Goal: Task Accomplishment & Management: Use online tool/utility

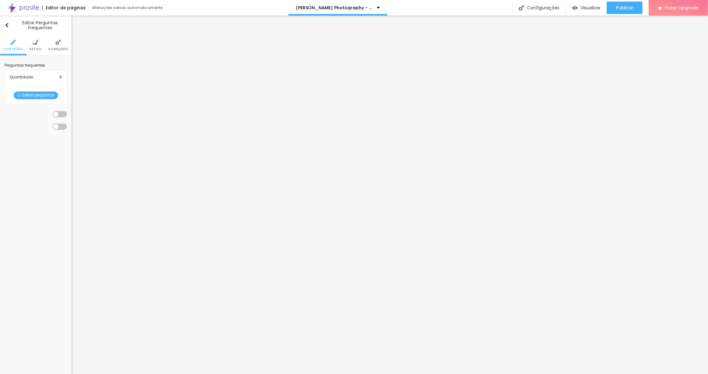
click at [34, 90] on div "Quantidade : 9 Editar perguntas" at bounding box center [36, 87] width 62 height 34
click at [37, 98] on span "Editar perguntas" at bounding box center [36, 95] width 44 height 8
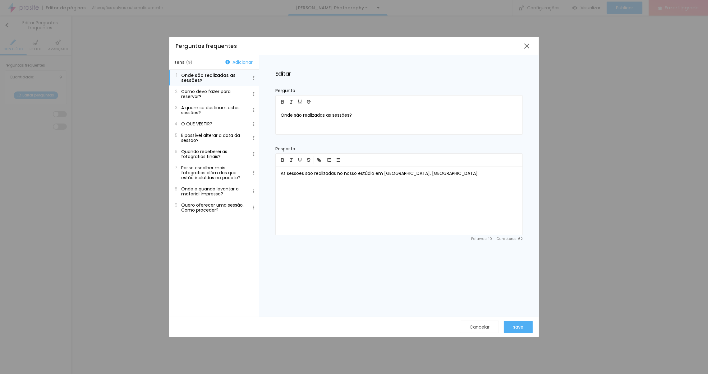
drag, startPoint x: 236, startPoint y: 64, endPoint x: 238, endPoint y: 70, distance: 5.8
click at [236, 64] on button "Adicionar" at bounding box center [238, 62] width 31 height 6
drag, startPoint x: 337, startPoint y: 169, endPoint x: 227, endPoint y: 163, distance: 109.5
click at [227, 163] on div "Itens ( 10 ) Adicionar 1 Onde são realizadas as sessões? 2 Como devo fazer para…" at bounding box center [354, 185] width 370 height 261
drag, startPoint x: 339, startPoint y: 119, endPoint x: 283, endPoint y: 116, distance: 56.3
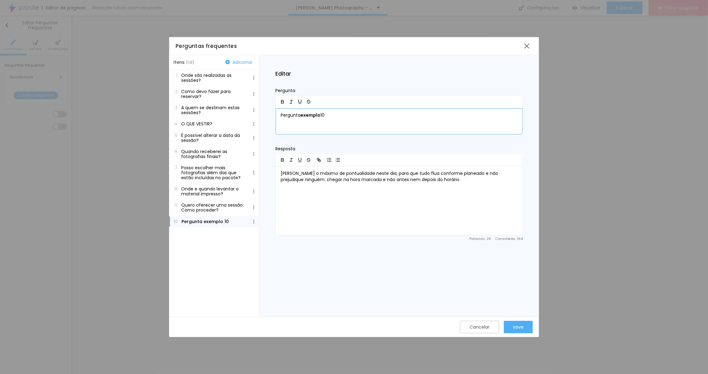
click at [283, 116] on div "Pergunta exemplo 10" at bounding box center [399, 121] width 247 height 26
click at [279, 116] on div "Pergunta exemplo 10" at bounding box center [399, 121] width 247 height 26
drag, startPoint x: 348, startPoint y: 121, endPoint x: 267, endPoint y: 114, distance: 82.0
click at [267, 114] on div "Editar Pergunta Pergunta exemplo 10 Resposta Pedimos o máximo de pontualidade n…" at bounding box center [399, 185] width 280 height 261
click at [302, 180] on p "[PERSON_NAME] o máximo de pontualidade neste dia, para que tudo flua conforme p…" at bounding box center [399, 176] width 237 height 12
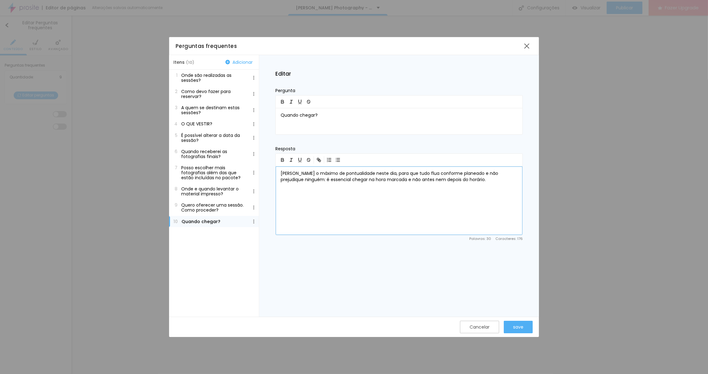
click at [474, 179] on p "[PERSON_NAME] o máximo de pontualidade neste dia, para que tudo flua conforme p…" at bounding box center [399, 176] width 237 height 12
click at [299, 114] on p "Quando chegar?" at bounding box center [399, 115] width 237 height 6
click at [327, 114] on p "Quando devo chegar?" at bounding box center [399, 115] width 237 height 6
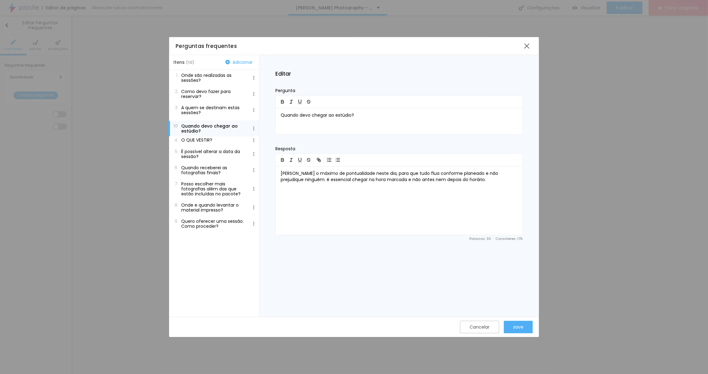
drag, startPoint x: 214, startPoint y: 225, endPoint x: 232, endPoint y: 129, distance: 97.8
drag, startPoint x: 223, startPoint y: 170, endPoint x: 223, endPoint y: 190, distance: 19.9
drag, startPoint x: 283, startPoint y: 115, endPoint x: 276, endPoint y: 115, distance: 7.5
click at [276, 115] on div "Quando devo chegar ao estúdio?" at bounding box center [399, 121] width 247 height 26
click at [519, 327] on div "save" at bounding box center [518, 326] width 10 height 5
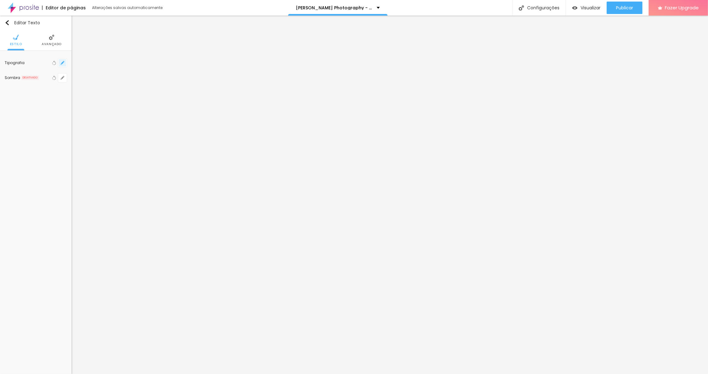
click at [63, 63] on icon "button" at bounding box center [63, 63] width 4 height 4
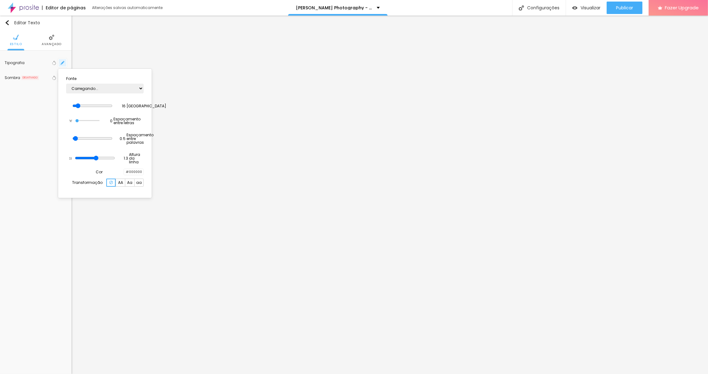
type input "1"
click at [172, 64] on div at bounding box center [354, 187] width 708 height 374
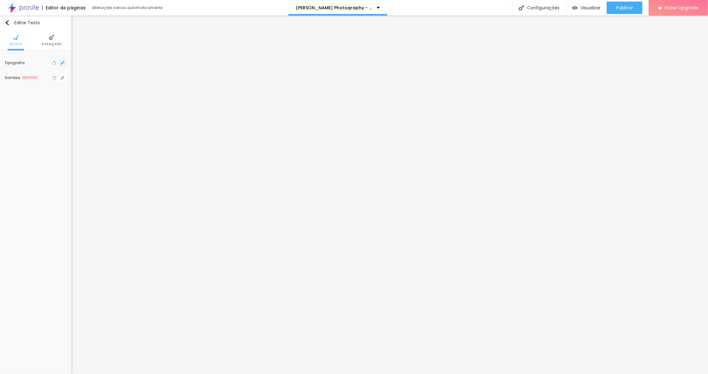
click at [63, 63] on icon "button" at bounding box center [63, 63] width 4 height 4
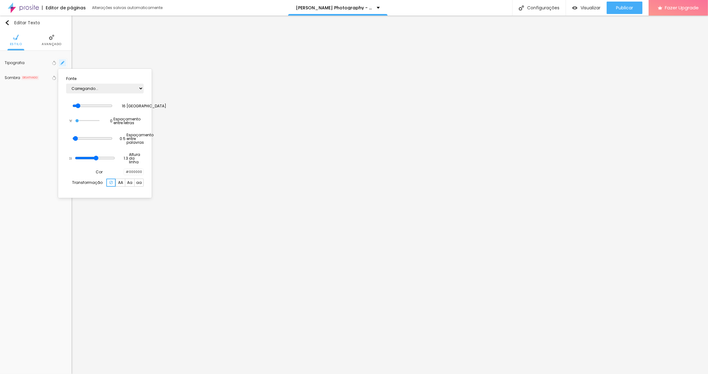
type input "1"
type input "15"
type input "1"
type input "15"
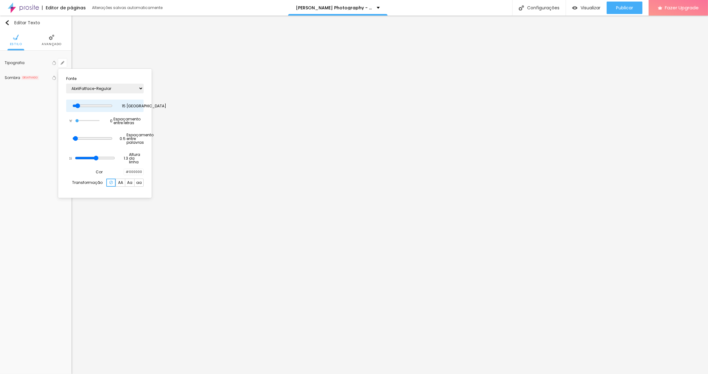
click at [84, 104] on input "range" at bounding box center [92, 105] width 40 height 5
click at [160, 80] on div at bounding box center [354, 187] width 708 height 374
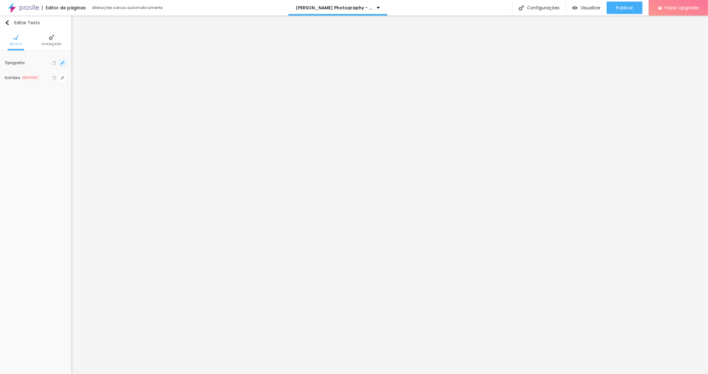
click at [63, 60] on button "button" at bounding box center [62, 62] width 9 height 9
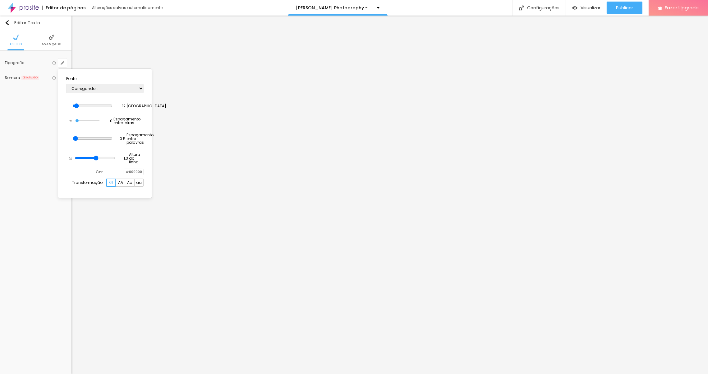
type input "1"
click at [105, 87] on select "AbrilFatface-Regular Actor-Regular Alegreya AlegreyaBlack [PERSON_NAME] Allan-R…" at bounding box center [104, 89] width 77 height 10
select select "CormorantGeramond-Regular"
type input "1"
click at [48, 37] on div at bounding box center [354, 187] width 708 height 374
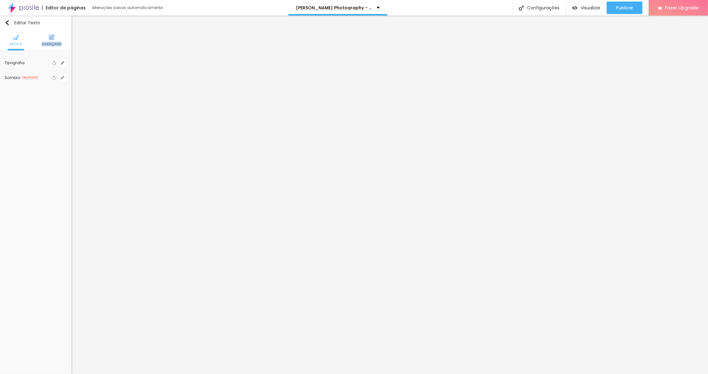
click at [48, 37] on li "Avançado" at bounding box center [52, 40] width 20 height 21
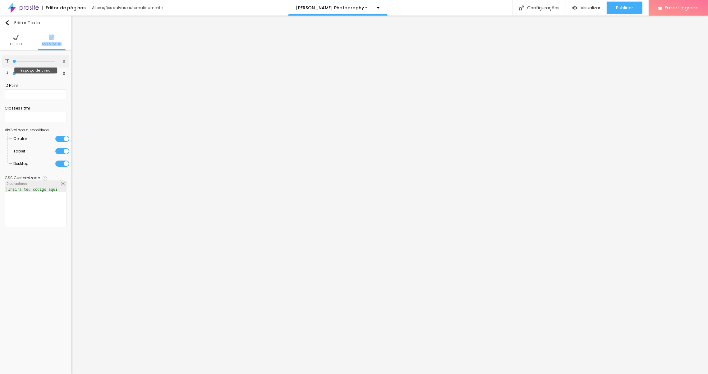
type input "15"
type input "38"
type input "49"
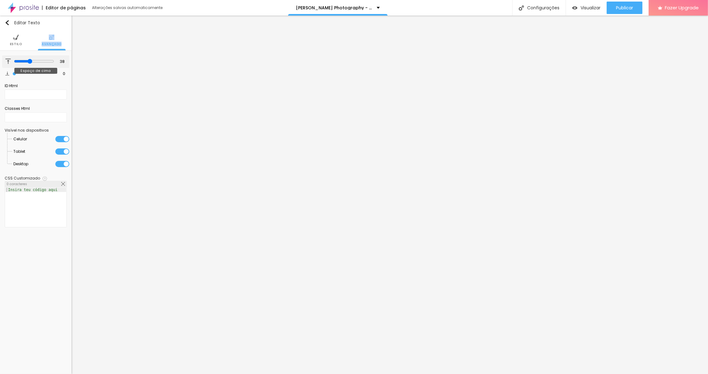
type input "49"
type input "53"
type input "56"
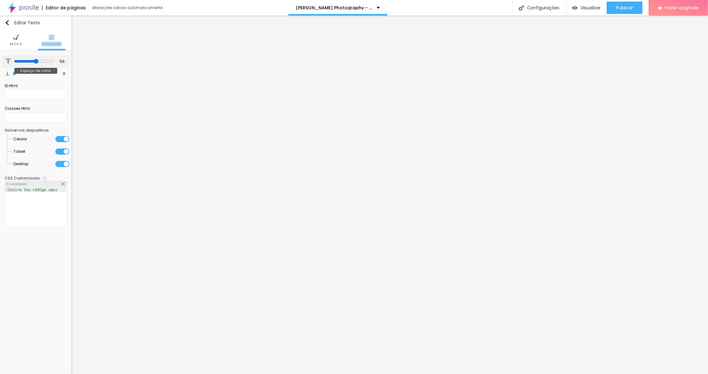
type input "60"
type input "62"
type input "64"
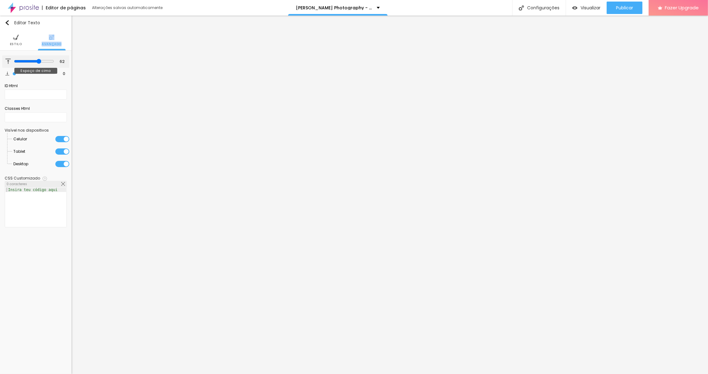
type input "64"
type input "65"
type input "66"
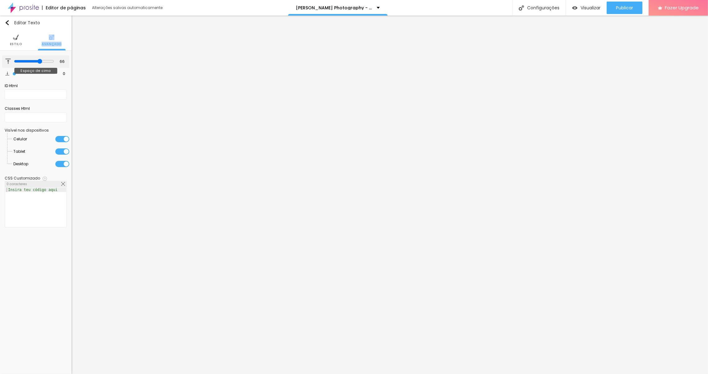
type input "65"
type input "63"
type input "56"
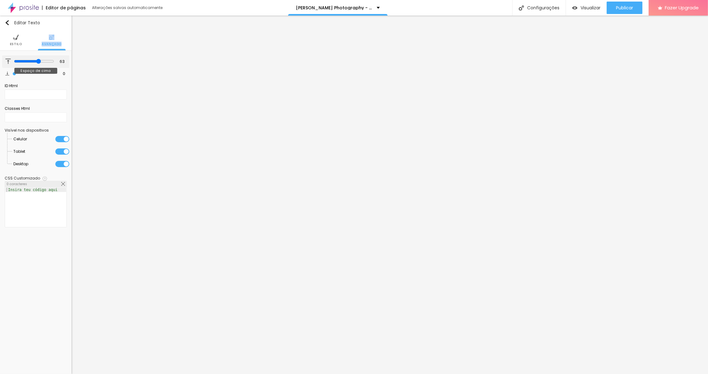
type input "56"
type input "43"
type input "16"
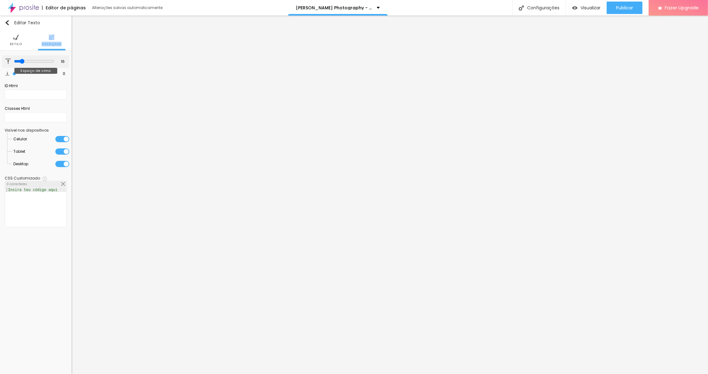
type input "0"
drag, startPoint x: 15, startPoint y: 62, endPoint x: -15, endPoint y: 56, distance: 29.8
click at [0, 56] on html "Editor de páginas Alterações salvas automaticamente [PERSON_NAME] Photography -…" at bounding box center [354, 187] width 708 height 374
type input "6"
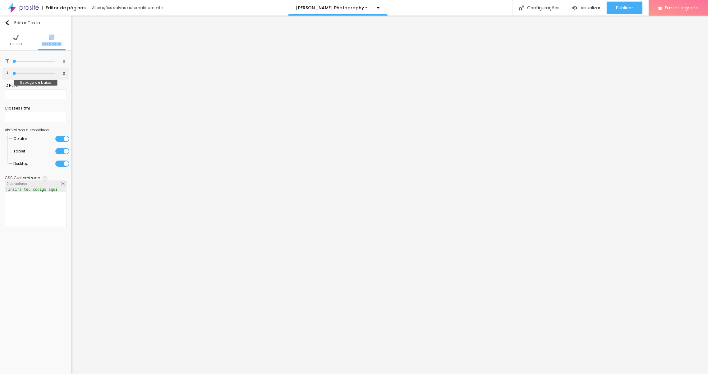
type input "6"
type input "8"
type input "11"
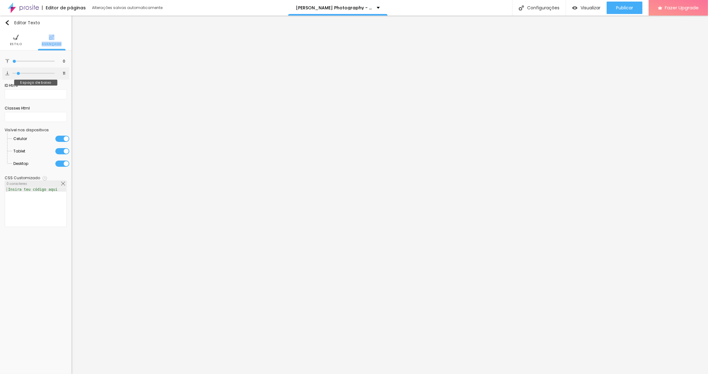
type input "13"
drag, startPoint x: 15, startPoint y: 72, endPoint x: 19, endPoint y: 71, distance: 4.1
type input "13"
click at [19, 72] on input "range" at bounding box center [33, 73] width 42 height 3
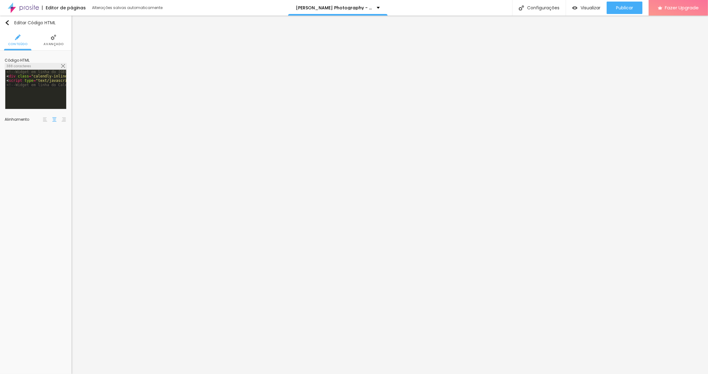
click at [38, 94] on div "<!-- Widget em linha do Calendly - início --> < div class = "calendly-inline-wi…" at bounding box center [222, 94] width 434 height 48
drag, startPoint x: 64, startPoint y: 85, endPoint x: -15, endPoint y: 59, distance: 83.0
click at [0, 59] on html "Editor de páginas Alterações salvas automaticamente [PERSON_NAME] Photography -…" at bounding box center [354, 187] width 708 height 374
click at [617, 8] on span "Publicar" at bounding box center [624, 7] width 17 height 5
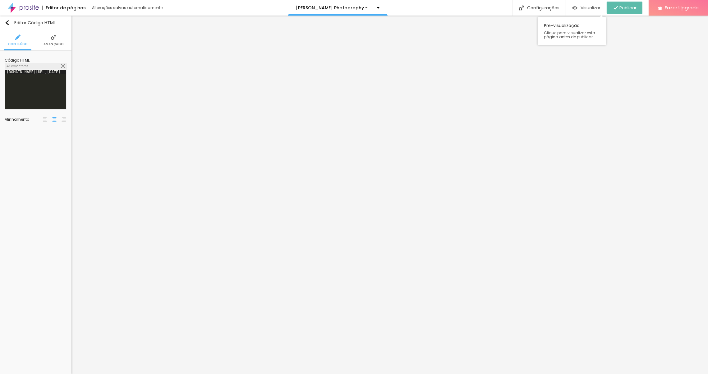
click at [583, 10] on span "Visualizar" at bounding box center [591, 7] width 20 height 5
click at [55, 43] on span "Avançado" at bounding box center [54, 44] width 20 height 3
click at [48, 74] on div "[DOMAIN_NAME][URL][DATE]" at bounding box center [54, 94] width 99 height 48
click at [53, 39] on img at bounding box center [54, 37] width 6 height 6
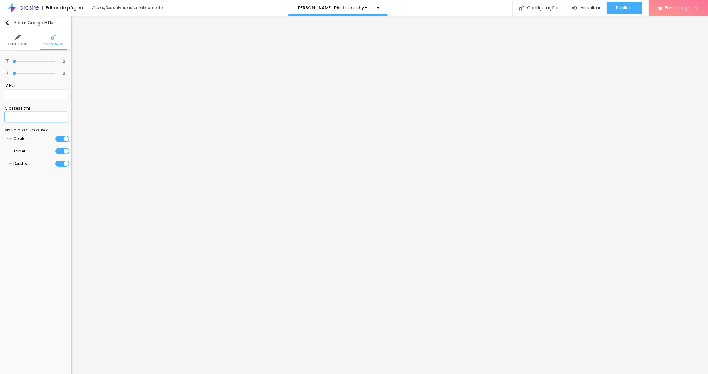
click at [30, 116] on input "text" at bounding box center [36, 117] width 62 height 10
paste input "Porque preparámos o cenário perfeito para celebrar quem vocês mais amam. Entre …"
type input "Porque preparámos o cenário perfeito para celebrar quem vocês mais amam. Entre …"
drag, startPoint x: 65, startPoint y: 116, endPoint x: -15, endPoint y: 105, distance: 80.6
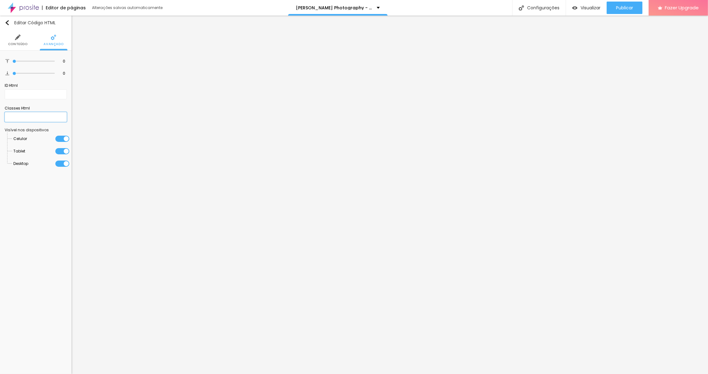
click at [0, 105] on html "Editor de páginas Alterações salvas automaticamente [PERSON_NAME] Photography -…" at bounding box center [354, 187] width 708 height 374
click at [16, 38] on img at bounding box center [18, 37] width 6 height 6
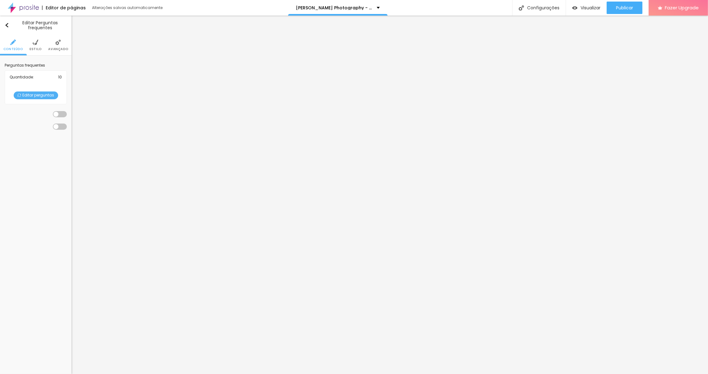
click at [42, 94] on span "Editar perguntas" at bounding box center [36, 95] width 44 height 8
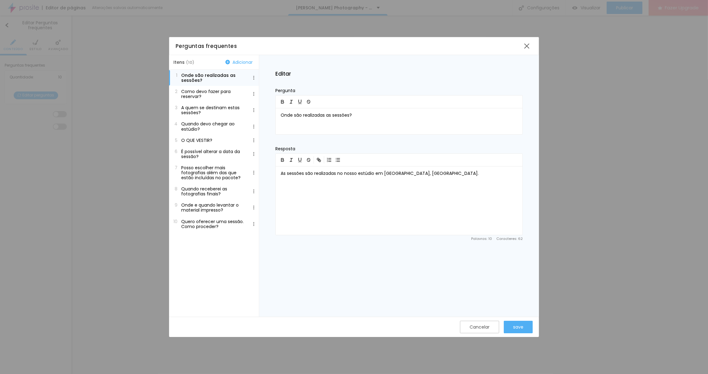
click at [211, 112] on p "A quem se destinam estas sessões?" at bounding box center [213, 110] width 65 height 10
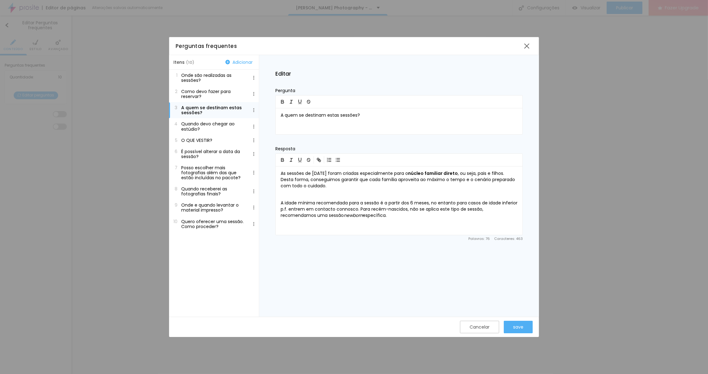
click at [213, 99] on button "2 Como devo fazer para reservar?" at bounding box center [214, 94] width 90 height 16
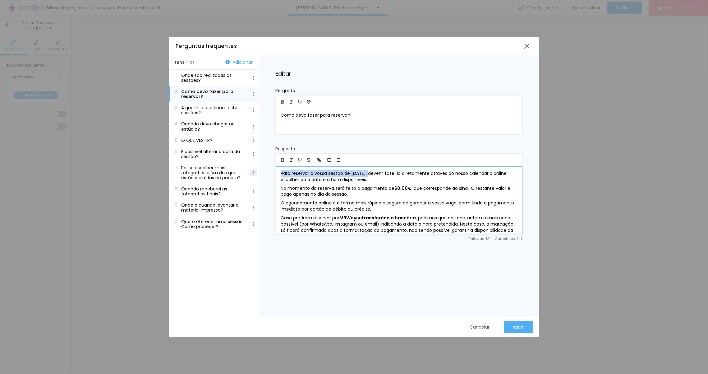
drag, startPoint x: 369, startPoint y: 174, endPoint x: 252, endPoint y: 170, distance: 116.9
click at [252, 170] on div "Itens ( 10 ) Adicionar 1 Onde são realizadas as sessões? 2 Como devo fazer para…" at bounding box center [354, 185] width 370 height 261
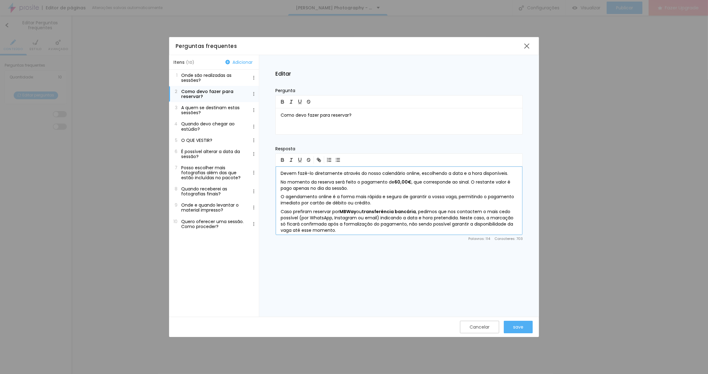
click at [506, 172] on p "Devem fazê-lo diretamente através do nosso calendário online, escolhendo a data…" at bounding box center [399, 173] width 237 height 6
drag, startPoint x: 481, startPoint y: 173, endPoint x: 448, endPoint y: 173, distance: 33.3
click at [448, 173] on p "Devem fazê-lo diretamente através do nosso calendário online, escolhendo a data…" at bounding box center [399, 173] width 237 height 6
click at [516, 327] on div "save" at bounding box center [518, 326] width 10 height 5
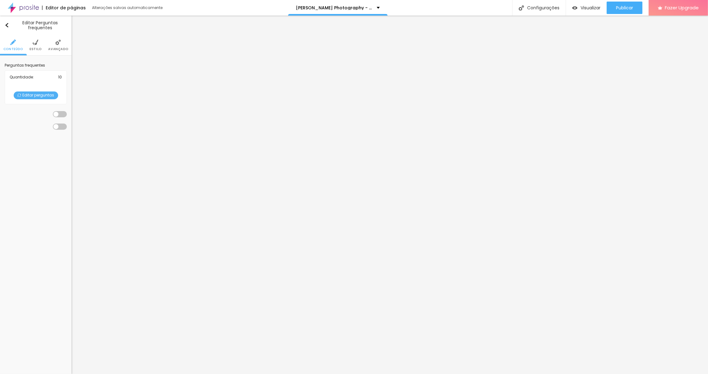
click at [35, 94] on span "Editar perguntas" at bounding box center [36, 95] width 44 height 8
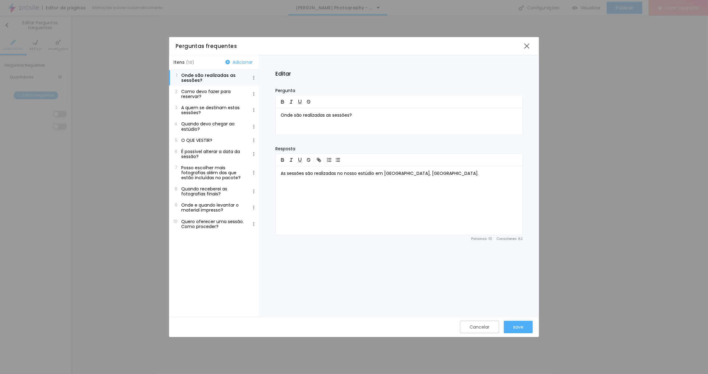
click at [204, 136] on button "5 O QUE VESTIR?" at bounding box center [214, 140] width 90 height 11
click at [319, 173] on p "Algo alusivo ao tema de [DATE]. Sugerimos tons neutros e quentinhos, mas o mais…" at bounding box center [399, 176] width 237 height 12
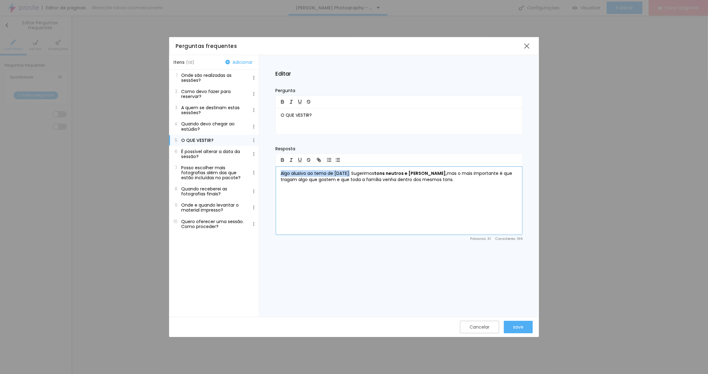
drag, startPoint x: 349, startPoint y: 173, endPoint x: 232, endPoint y: 168, distance: 116.6
click at [232, 168] on div "Itens ( 10 ) Adicionar 1 Onde são realizadas as sessões? 2 Como devo fazer para…" at bounding box center [354, 185] width 370 height 261
click at [382, 178] on p "Sugerimos tons neutros e quentinhos, mas o mais importante é que tragam algo qu…" at bounding box center [399, 176] width 237 height 12
drag, startPoint x: 485, startPoint y: 174, endPoint x: 465, endPoint y: 174, distance: 19.9
click at [465, 174] on p "Sugerimos tons neutros e quentinhos, mas o mais importante é que tragam algo qu…" at bounding box center [399, 176] width 237 height 12
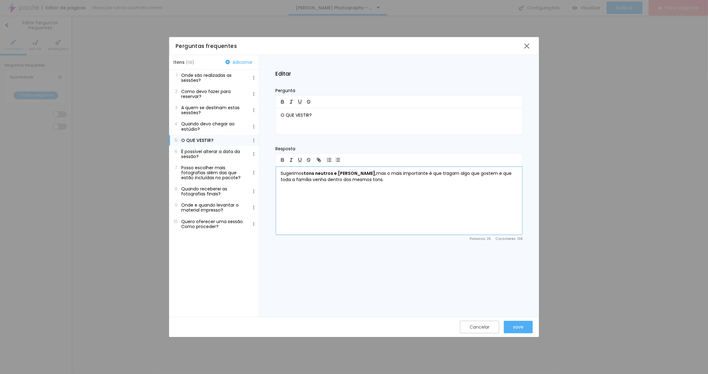
click at [501, 174] on p "Sugerimos tons neutros e quentinhos, mas o mais importante é que tragam algo qu…" at bounding box center [399, 176] width 237 height 12
click at [486, 174] on p "Sugerimos tons neutros e quentinhos, mas o mais importante é que tragam algo qu…" at bounding box center [399, 176] width 237 height 12
click at [490, 174] on p "Sugerimos tons neutros e quentinhos, mas o mais importante é que tragam algo qu…" at bounding box center [399, 176] width 237 height 12
click at [520, 325] on div "save" at bounding box center [518, 326] width 10 height 5
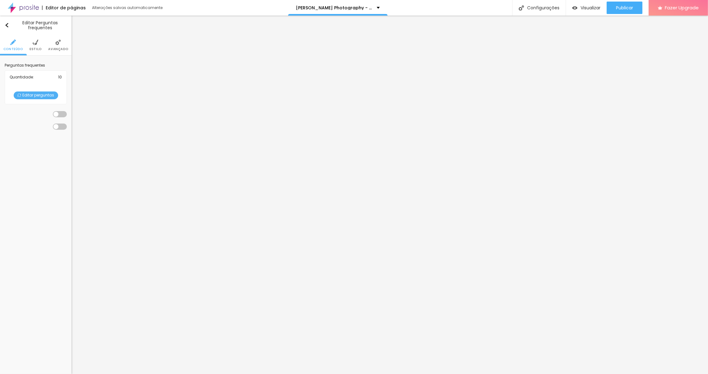
click at [48, 96] on span "Editar perguntas" at bounding box center [36, 95] width 44 height 8
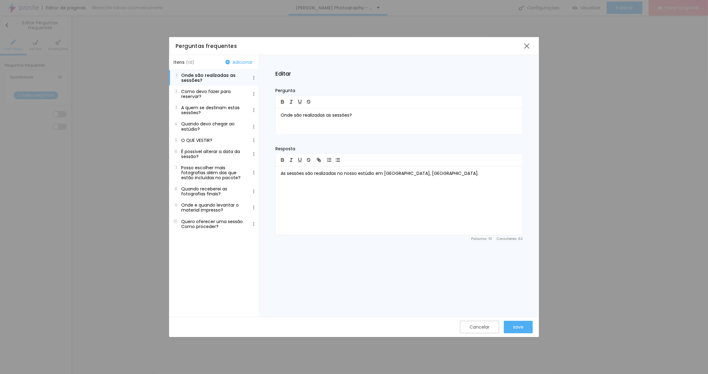
click at [213, 111] on p "A quem se destinam estas sessões?" at bounding box center [213, 110] width 65 height 10
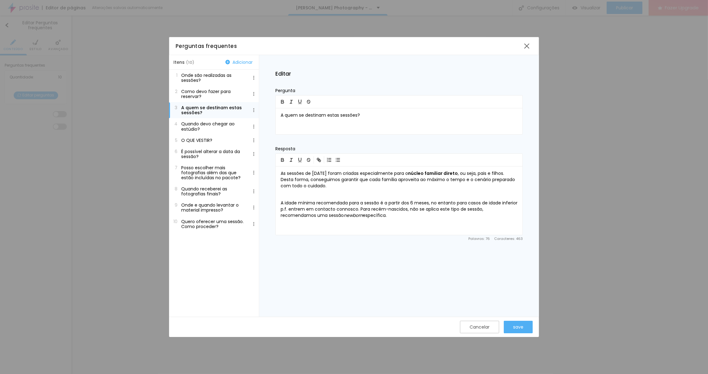
click at [211, 123] on p "Quando devo chegar ao estúdio?" at bounding box center [213, 126] width 65 height 10
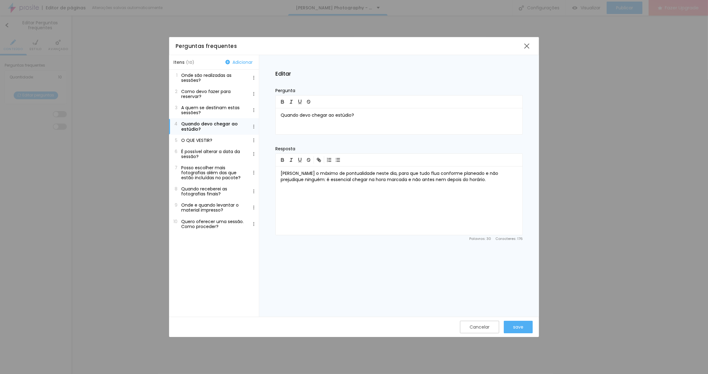
click at [211, 89] on p "Como devo fazer para reservar?" at bounding box center [213, 94] width 65 height 10
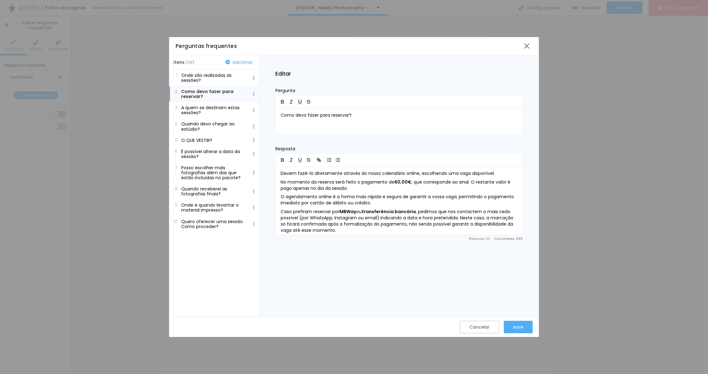
click at [209, 138] on p "O QUE VESTIR?" at bounding box center [196, 140] width 31 height 5
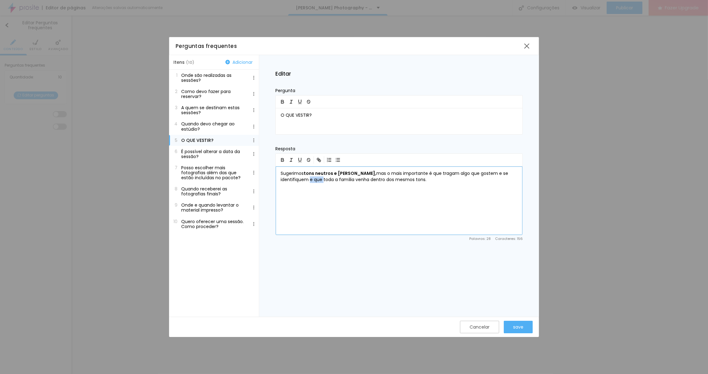
drag, startPoint x: 322, startPoint y: 180, endPoint x: 310, endPoint y: 179, distance: 11.5
click at [308, 180] on p "Sugerimos tons neutros e quentinhos, mas o mais importante é que tragam algo qu…" at bounding box center [399, 176] width 237 height 12
click at [524, 325] on button "save" at bounding box center [518, 326] width 29 height 12
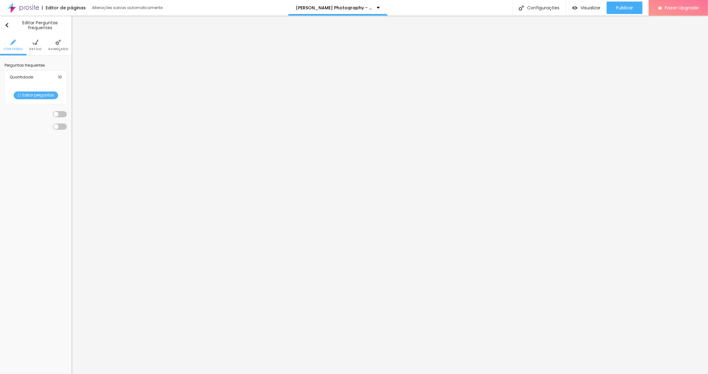
click at [33, 96] on span "Editar perguntas" at bounding box center [36, 95] width 44 height 8
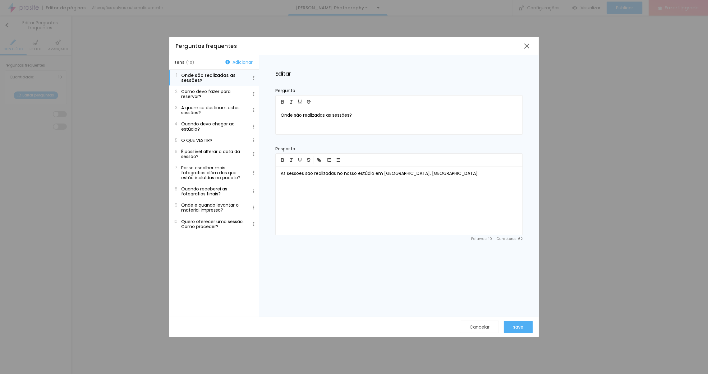
click at [209, 210] on p "Onde e quando levantar o material impresso?" at bounding box center [213, 207] width 65 height 10
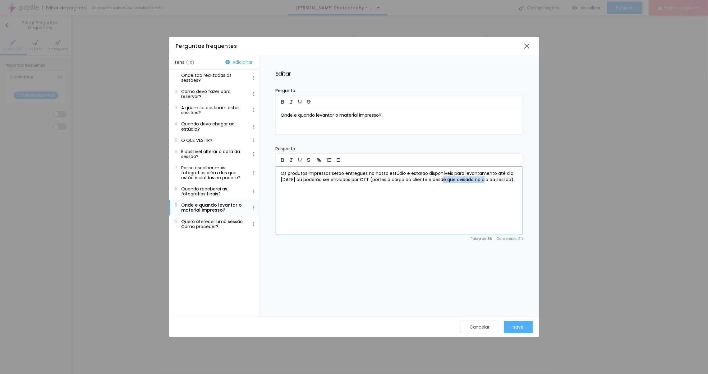
drag, startPoint x: 441, startPoint y: 179, endPoint x: 483, endPoint y: 180, distance: 42.3
click at [483, 180] on p "Os produtos impressos serão entregues no nosso estúdio e estarão disponíveis pa…" at bounding box center [399, 176] width 237 height 12
click at [297, 185] on p "Os produtos impressos serão entregues no nosso estúdio e estarão disponíveis pa…" at bounding box center [399, 179] width 237 height 19
click at [518, 329] on div "save" at bounding box center [518, 326] width 10 height 12
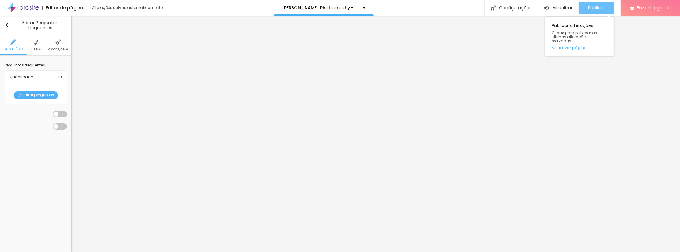
click at [600, 10] on span "Publicar" at bounding box center [596, 7] width 17 height 5
